Goal: Task Accomplishment & Management: Complete application form

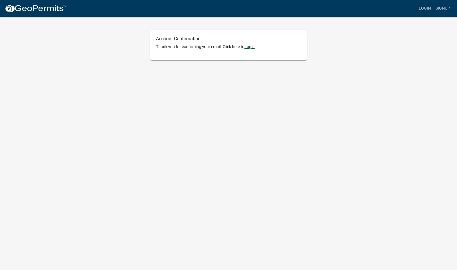
click at [251, 47] on link "Login" at bounding box center [249, 46] width 10 height 5
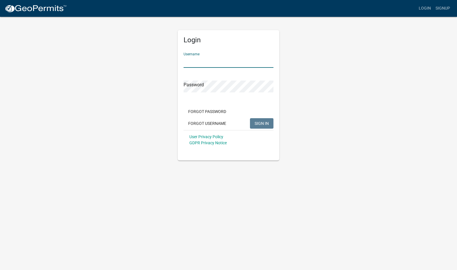
click at [210, 58] on input "Username" at bounding box center [228, 62] width 90 height 12
type input "Wallis54"
click at [267, 123] on span "SIGN IN" at bounding box center [261, 123] width 14 height 5
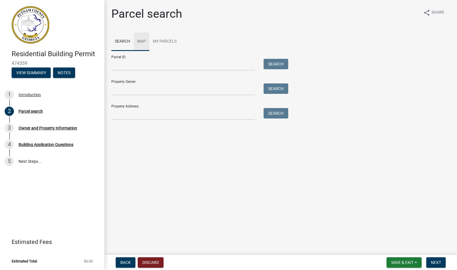
click at [143, 41] on link "Map" at bounding box center [142, 41] width 16 height 19
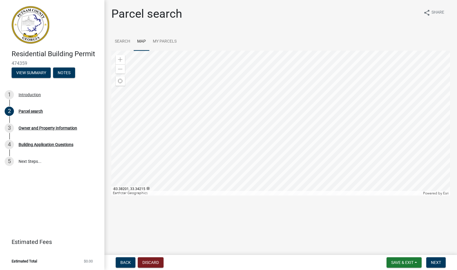
click at [321, 112] on div at bounding box center [280, 123] width 338 height 145
click at [125, 41] on link "Search" at bounding box center [122, 41] width 22 height 19
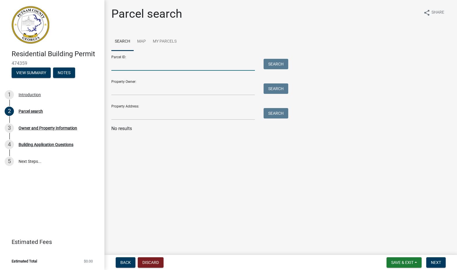
click at [127, 65] on input "Parcel ID:" at bounding box center [182, 65] width 143 height 12
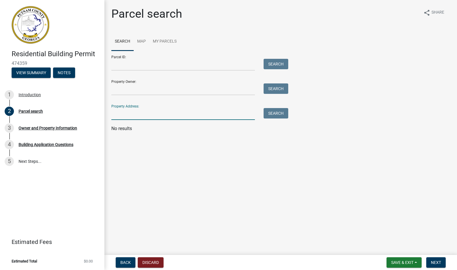
click at [135, 118] on input "Property Address:" at bounding box center [182, 114] width 143 height 12
click at [121, 114] on input "Property Address:" at bounding box center [182, 114] width 143 height 12
type input "[STREET_ADDRESS][PERSON_NAME]"
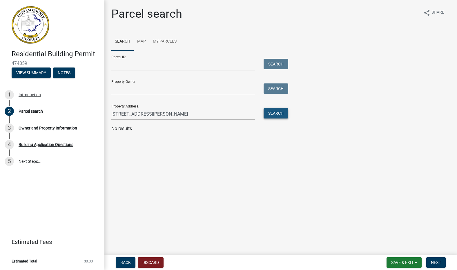
click at [276, 111] on button "Search" at bounding box center [275, 113] width 25 height 10
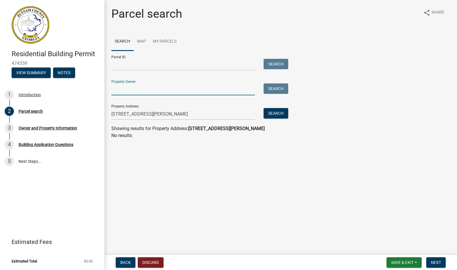
click at [159, 90] on input "Property Owner:" at bounding box center [182, 89] width 143 height 12
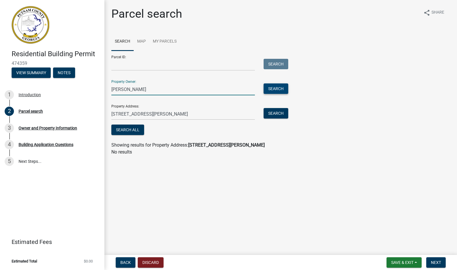
type input "[PERSON_NAME]"
click at [276, 87] on button "Search" at bounding box center [275, 88] width 25 height 10
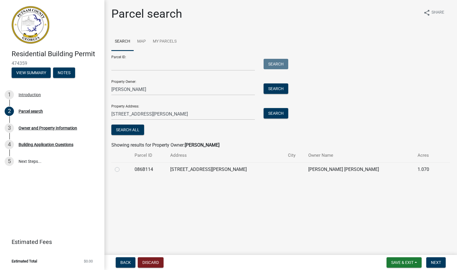
click at [122, 166] on label at bounding box center [122, 166] width 0 height 0
click at [122, 170] on input "radio" at bounding box center [124, 168] width 4 height 4
radio input "true"
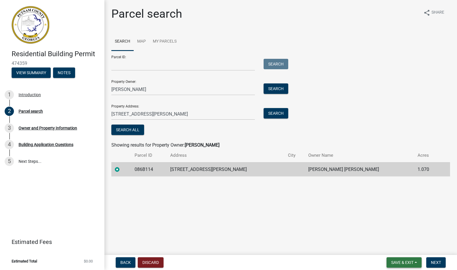
click at [402, 262] on span "Save & Exit" at bounding box center [402, 262] width 22 height 5
click at [389, 232] on button "Save" at bounding box center [398, 234] width 46 height 14
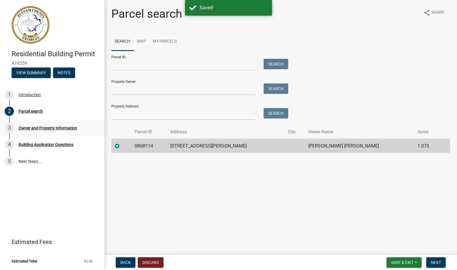
click at [51, 126] on div "Owner and Property Information" at bounding box center [48, 128] width 59 height 4
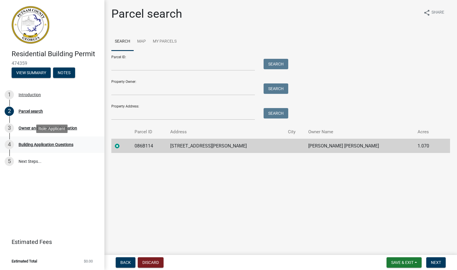
click at [52, 144] on div "Building Application Questions" at bounding box center [46, 145] width 55 height 4
click at [143, 41] on link "Map" at bounding box center [142, 41] width 16 height 19
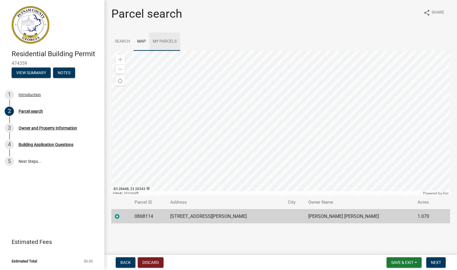
click at [166, 40] on link "My Parcels" at bounding box center [164, 41] width 31 height 19
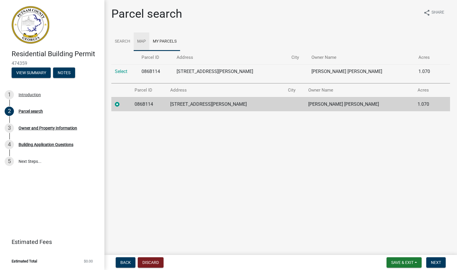
click at [145, 40] on link "Map" at bounding box center [142, 41] width 16 height 19
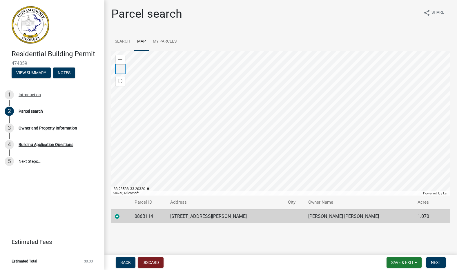
click at [120, 69] on span at bounding box center [120, 69] width 5 height 5
click at [120, 70] on span at bounding box center [120, 69] width 5 height 5
click at [409, 131] on div at bounding box center [280, 123] width 338 height 145
click at [413, 122] on div at bounding box center [280, 123] width 338 height 145
click at [430, 136] on div at bounding box center [280, 123] width 338 height 145
